Goal: Transaction & Acquisition: Book appointment/travel/reservation

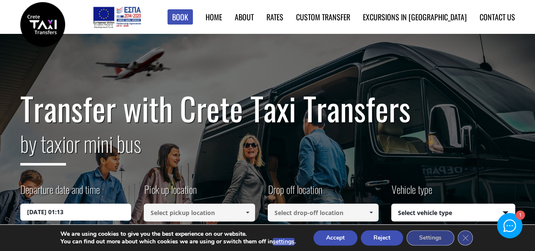
click at [60, 207] on input "23/08/2025 01:13" at bounding box center [75, 211] width 111 height 17
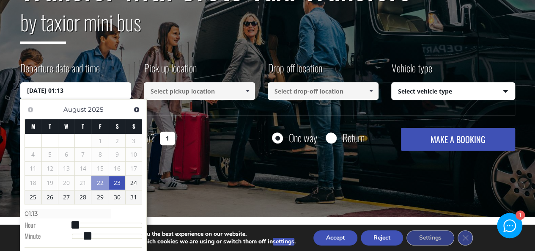
scroll to position [122, 0]
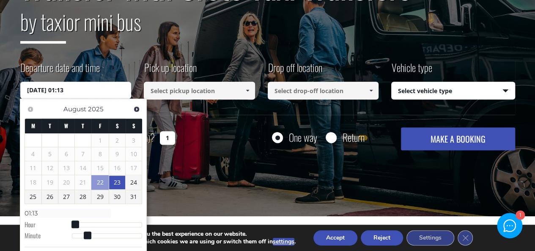
click at [30, 199] on link "25" at bounding box center [33, 197] width 16 height 14
type input "25/08/2025 00:00"
click at [247, 88] on span at bounding box center [247, 90] width 7 height 7
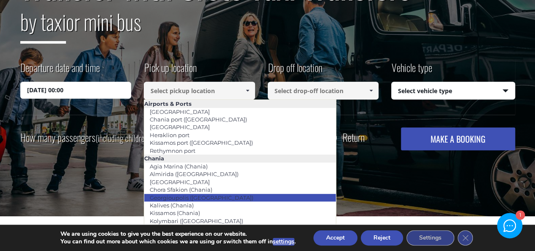
click at [168, 199] on link "Georgioupolis (Chania)" at bounding box center [201, 197] width 115 height 12
type input "Georgioupolis (Chania)"
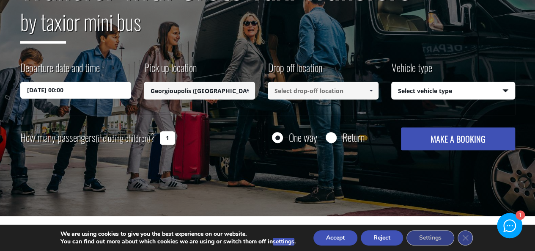
click at [370, 87] on span at bounding box center [370, 90] width 7 height 7
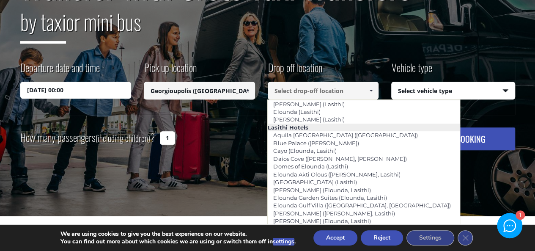
scroll to position [1161, 0]
type input "[GEOGRAPHIC_DATA]"
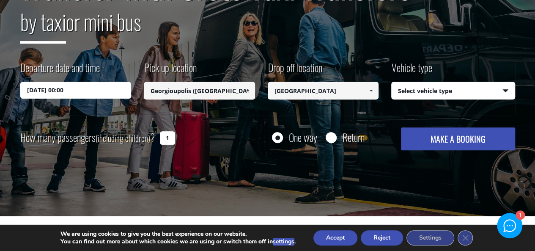
click at [508, 91] on select "Select vehicle type Taxi (4 passengers) Mercedes E Class Mini Van (7 passengers…" at bounding box center [452, 91] width 123 height 18
select select "540"
click at [391, 82] on select "Select vehicle type Taxi (4 passengers) Mercedes E Class Mini Van (7 passengers…" at bounding box center [452, 91] width 123 height 18
click at [167, 140] on input "1" at bounding box center [167, 138] width 15 height 14
type input "2"
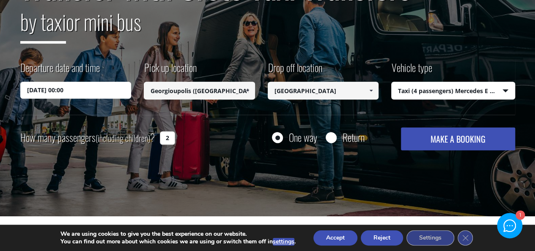
click at [333, 139] on input "Return" at bounding box center [330, 138] width 11 height 11
radio input "true"
type input "[GEOGRAPHIC_DATA]"
type input "Georgioupolis (Chania)"
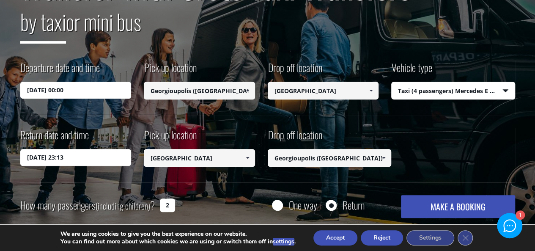
click at [75, 161] on input "23/08/2025 23:13" at bounding box center [75, 157] width 111 height 17
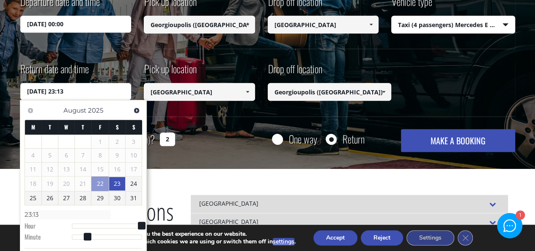
scroll to position [188, 0]
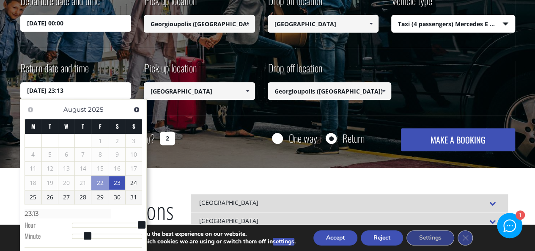
click at [31, 197] on link "25" at bounding box center [33, 197] width 16 height 14
type input "25/08/2025 23:13"
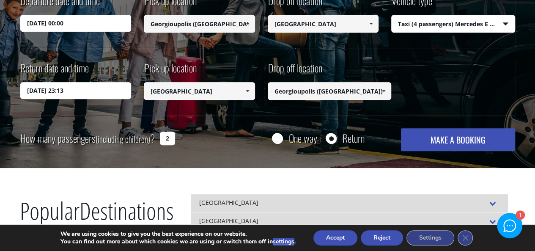
click at [443, 137] on button "MAKE A BOOKING" at bounding box center [458, 139] width 114 height 23
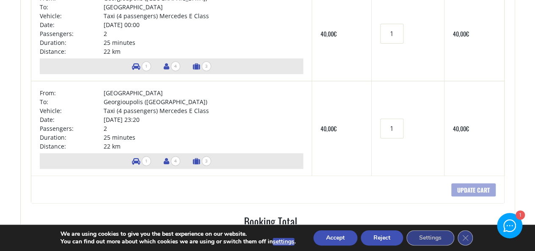
scroll to position [17, 0]
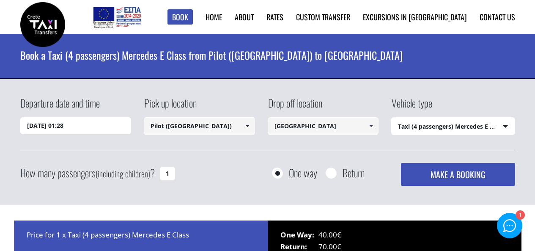
select select "540"
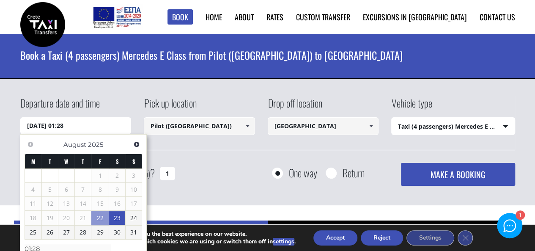
click at [30, 235] on link "25" at bounding box center [33, 232] width 16 height 14
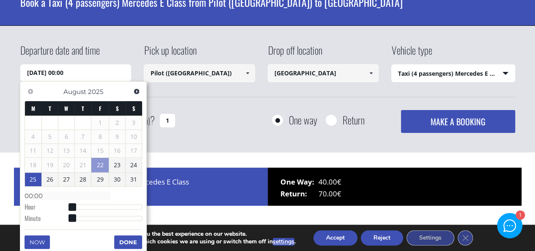
scroll to position [62, 0]
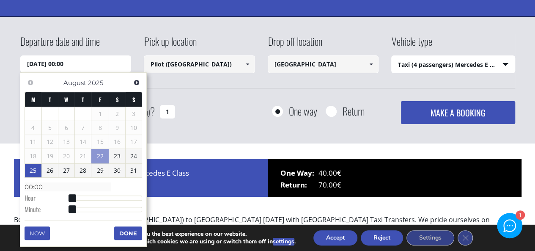
click at [102, 198] on div at bounding box center [107, 197] width 71 height 5
type input "25/08/2025 10:00"
type input "10:00"
click at [74, 197] on div at bounding box center [107, 197] width 71 height 5
type input "25/08/2025 01:00"
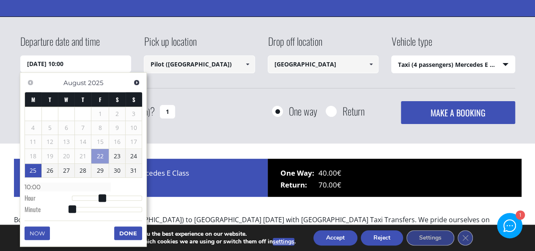
type input "01:00"
click at [71, 196] on span at bounding box center [75, 198] width 8 height 8
click at [118, 235] on button "Done" at bounding box center [128, 233] width 28 height 14
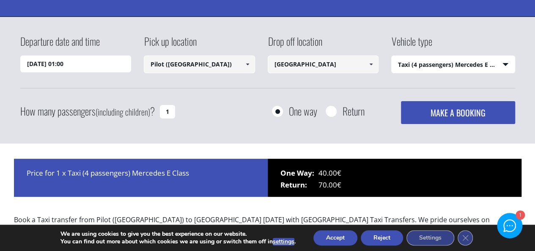
click at [123, 235] on p "We are using cookies to give you the best experience on our website." at bounding box center [177, 234] width 235 height 8
click at [251, 62] on link at bounding box center [247, 64] width 14 height 18
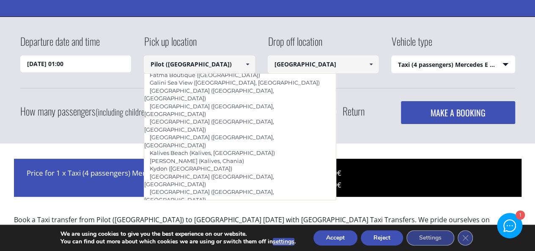
scroll to position [389, 0]
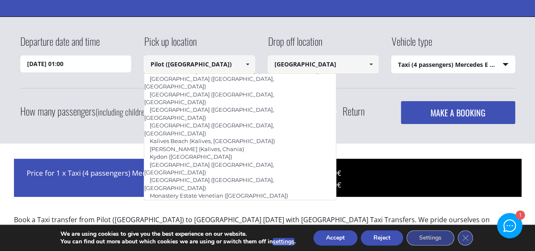
click at [161, 221] on link "[GEOGRAPHIC_DATA][PERSON_NAME] ([GEOGRAPHIC_DATA])" at bounding box center [235, 227] width 183 height 12
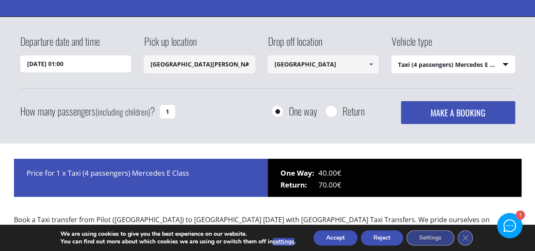
click at [246, 63] on span at bounding box center [247, 64] width 7 height 7
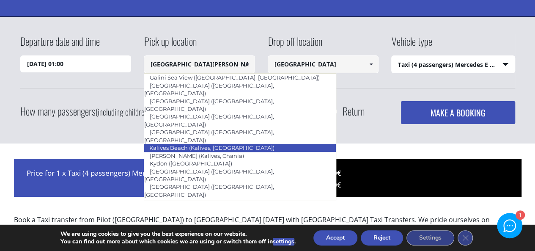
scroll to position [0, 0]
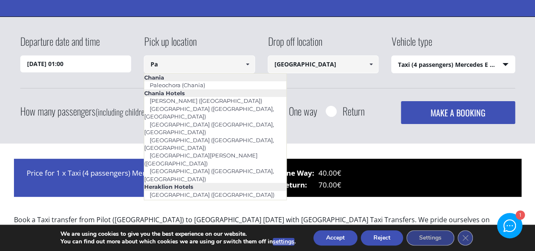
type input "P"
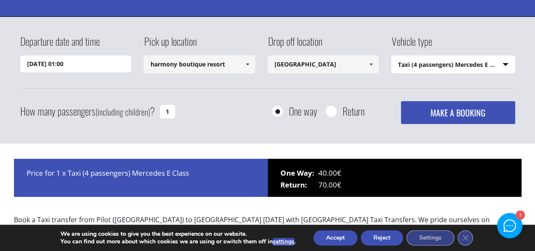
type input "harmony boutique resort"
click at [401, 101] on button "MAKE A BOOKING" at bounding box center [458, 112] width 114 height 23
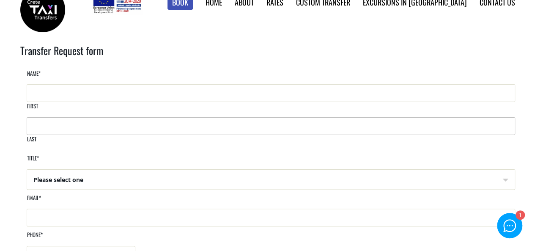
click at [306, 124] on span "Last" at bounding box center [271, 130] width 488 height 26
